Goal: Transaction & Acquisition: Download file/media

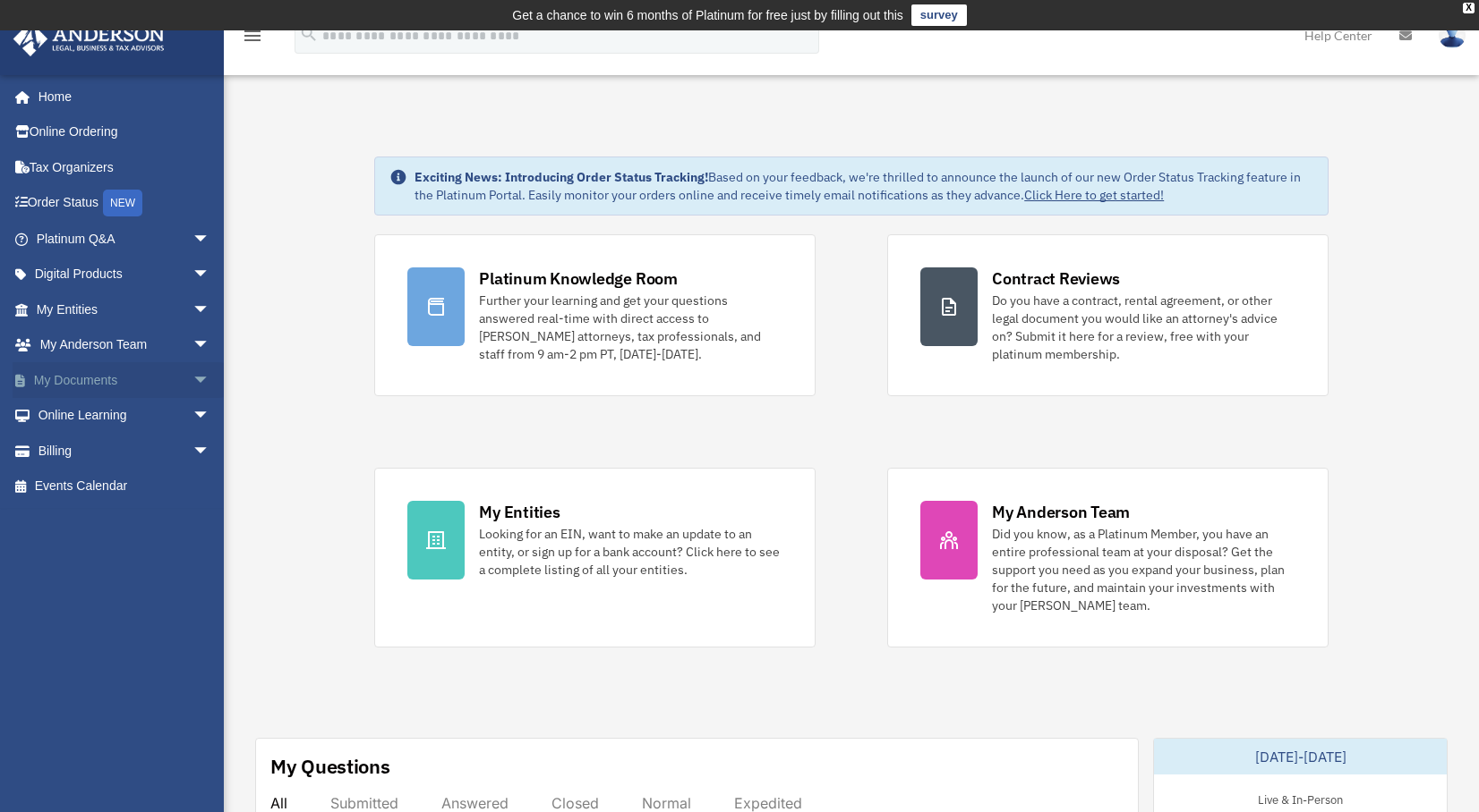
click at [112, 383] on link "My Documents arrow_drop_down" at bounding box center [124, 380] width 225 height 36
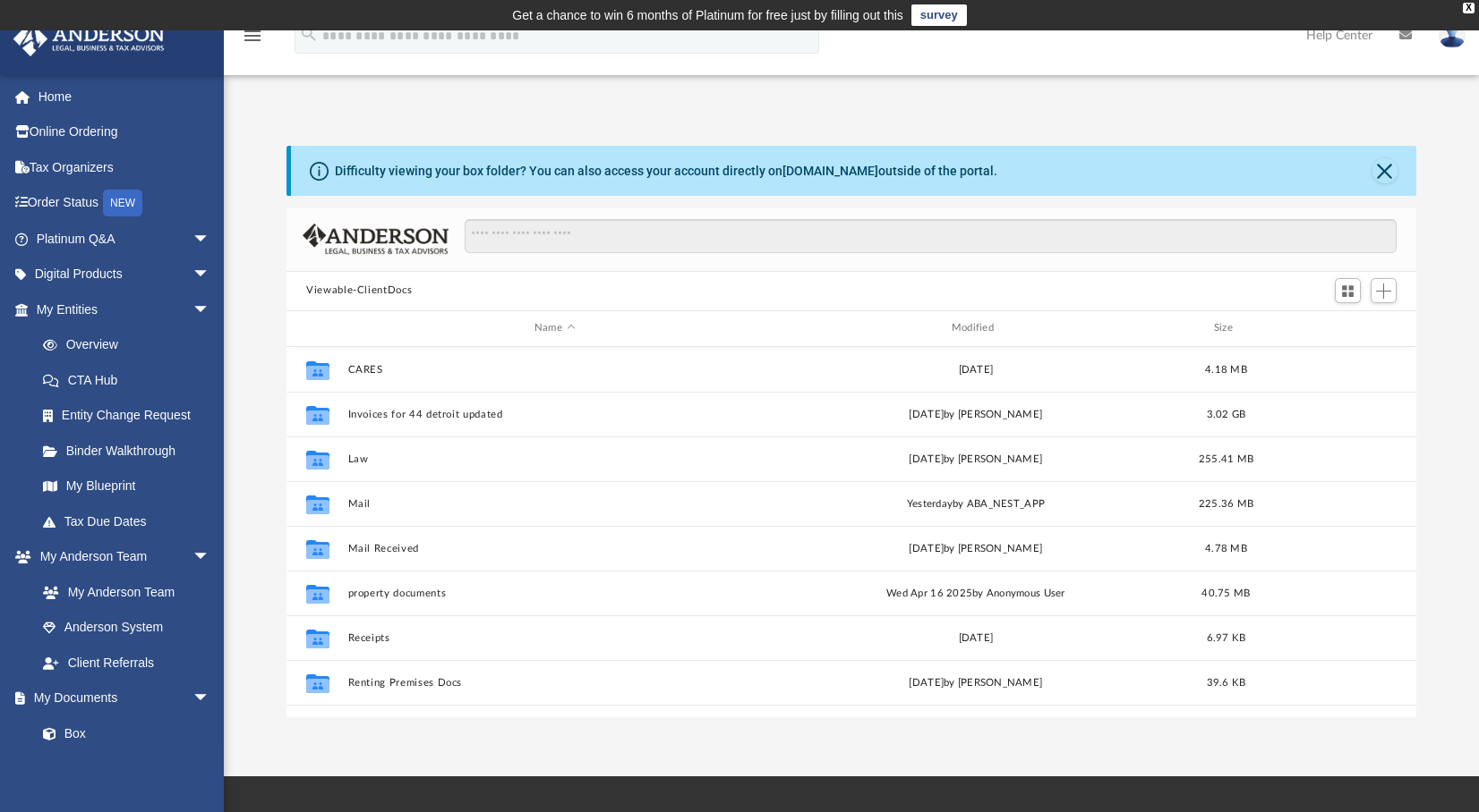
scroll to position [392, 1115]
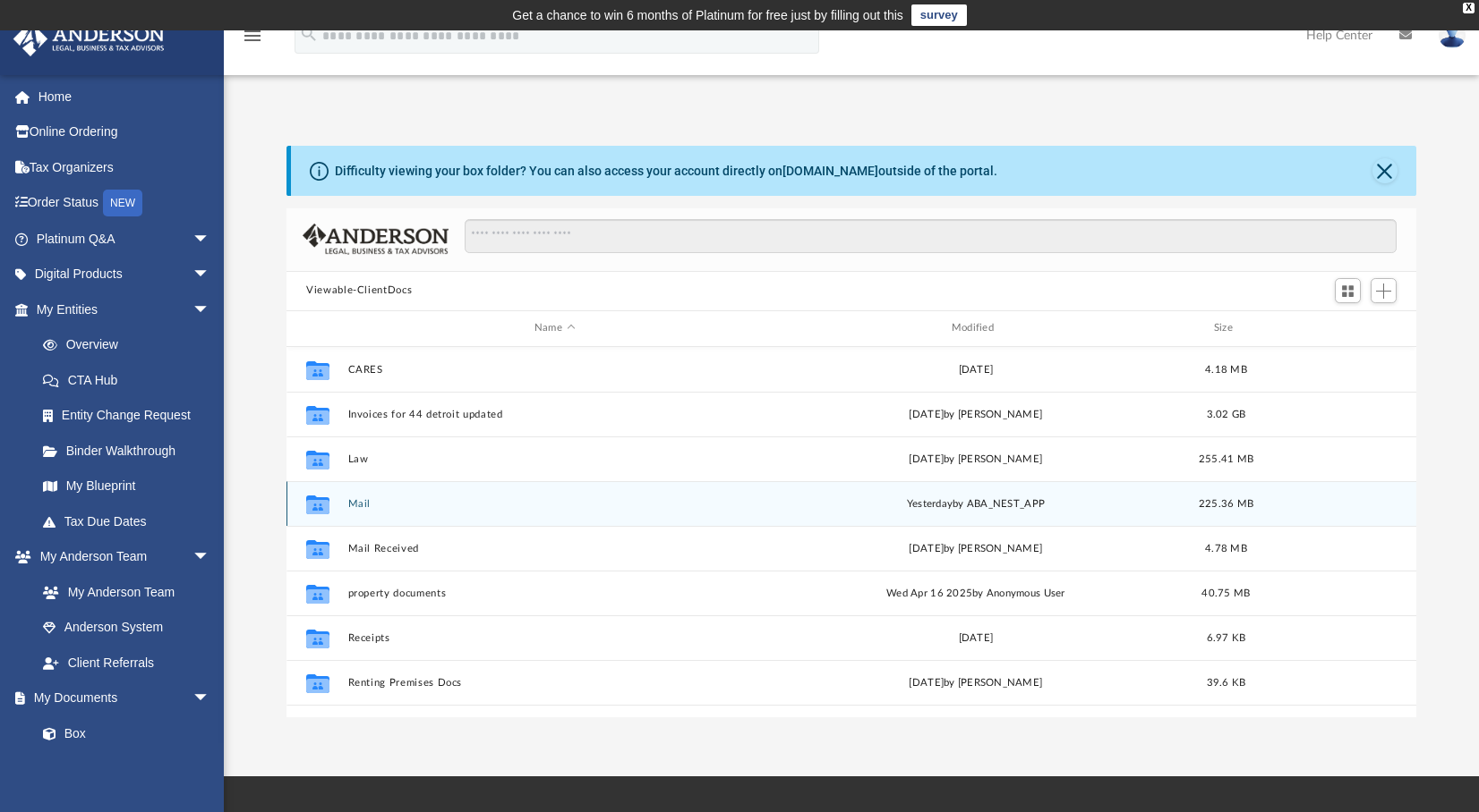
click at [354, 502] on button "Mail" at bounding box center [555, 504] width 414 height 12
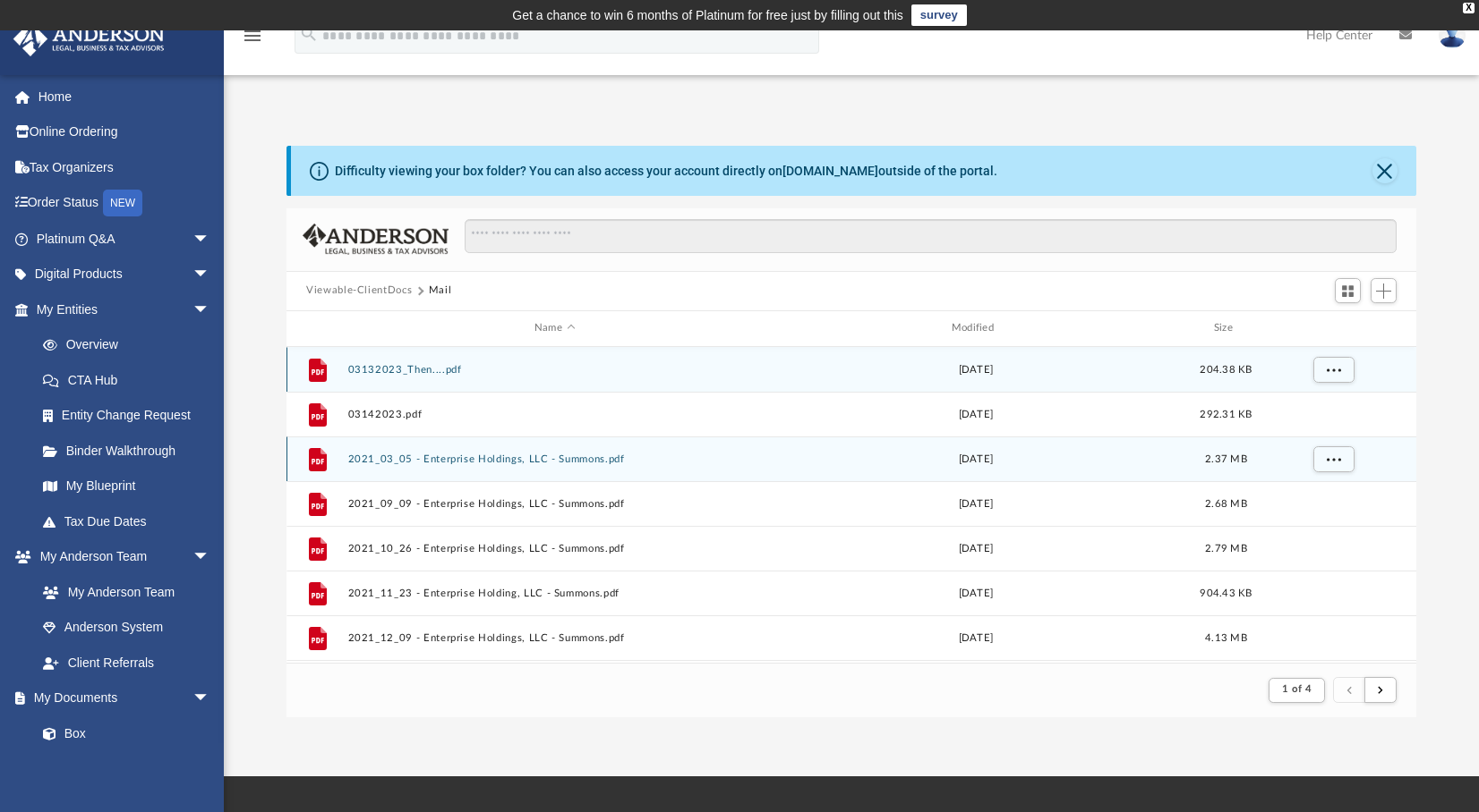
scroll to position [14, 14]
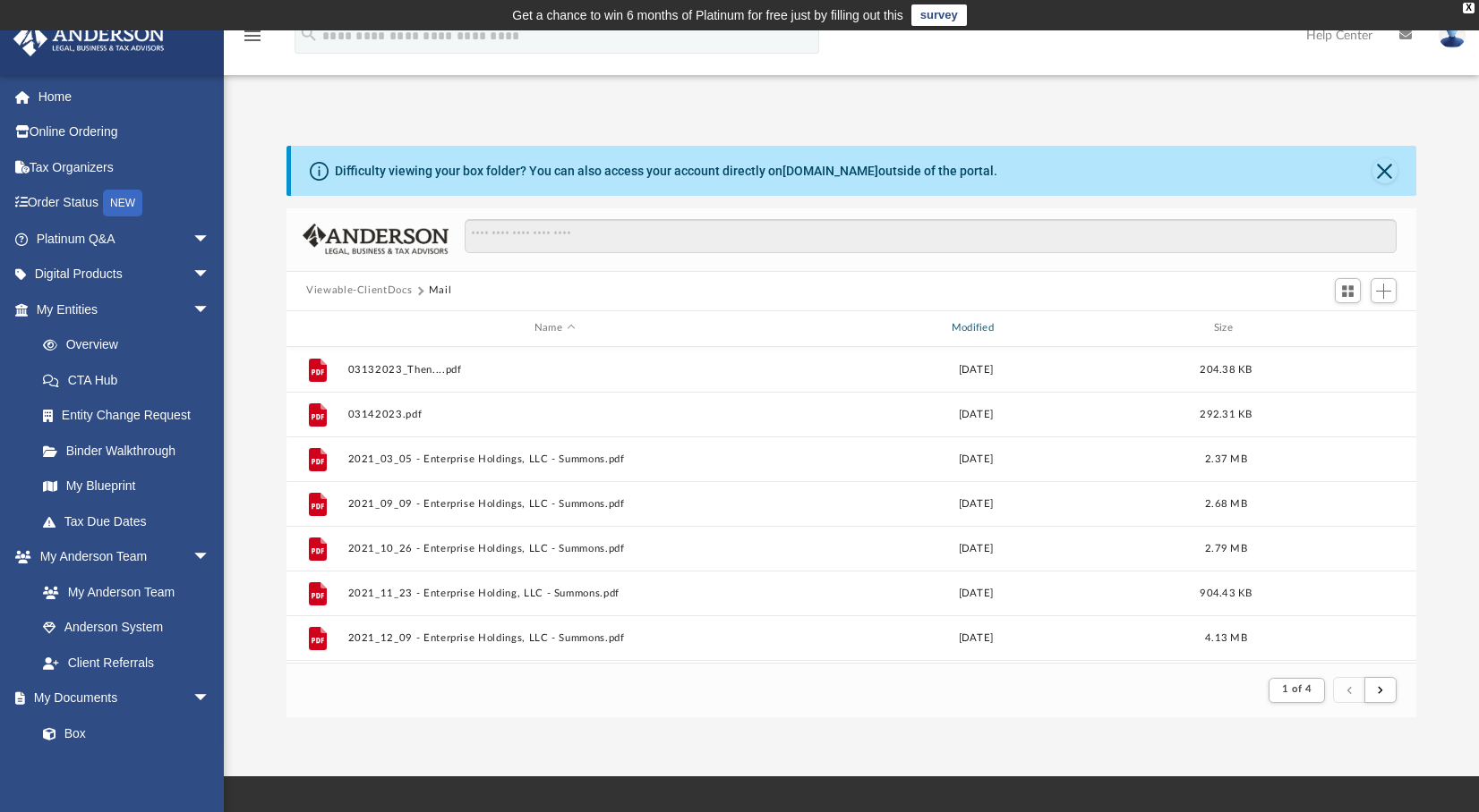
click at [977, 332] on div "Modified" at bounding box center [975, 328] width 414 height 16
click at [367, 291] on button "Viewable-ClientDocs" at bounding box center [358, 290] width 105 height 16
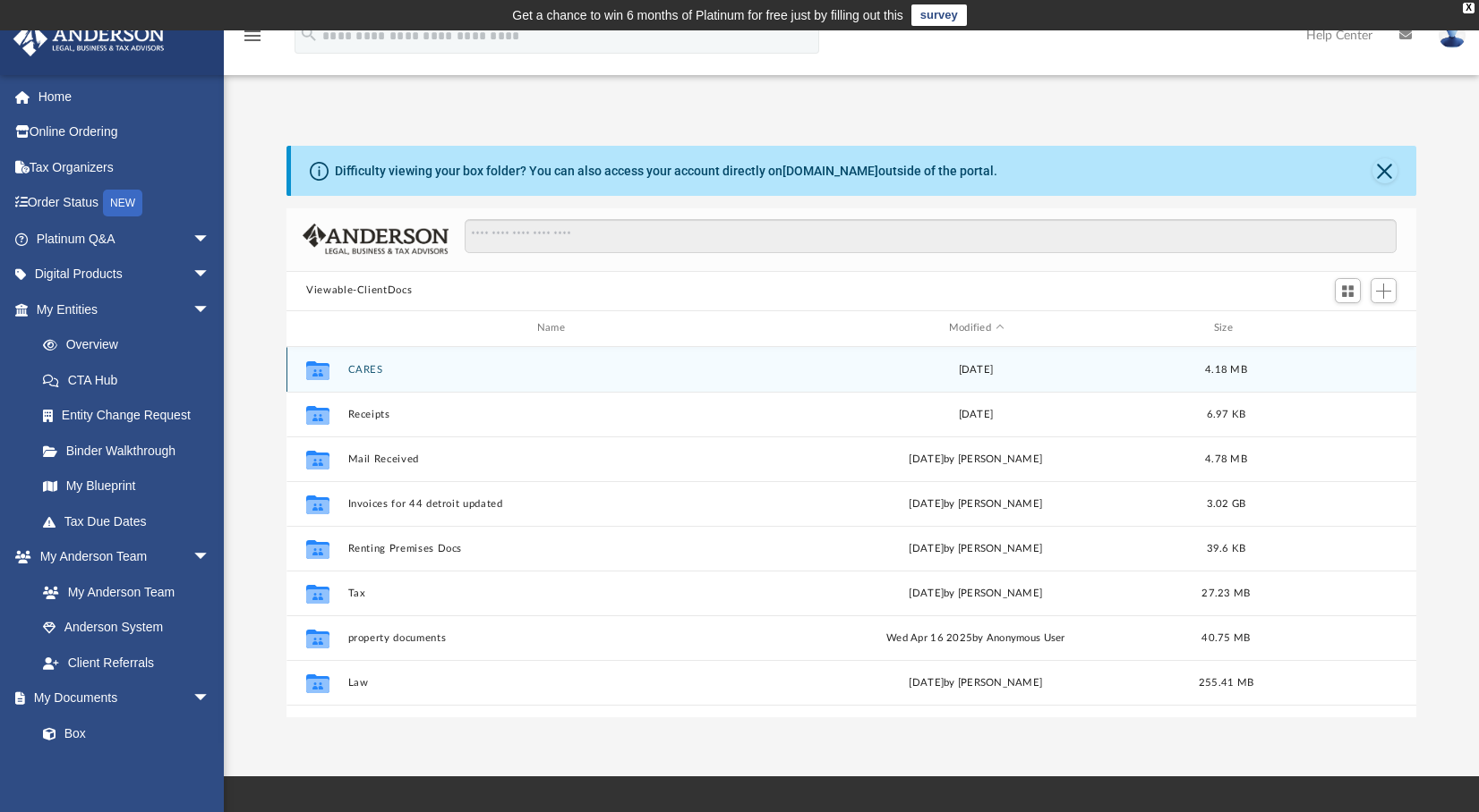
scroll to position [392, 1115]
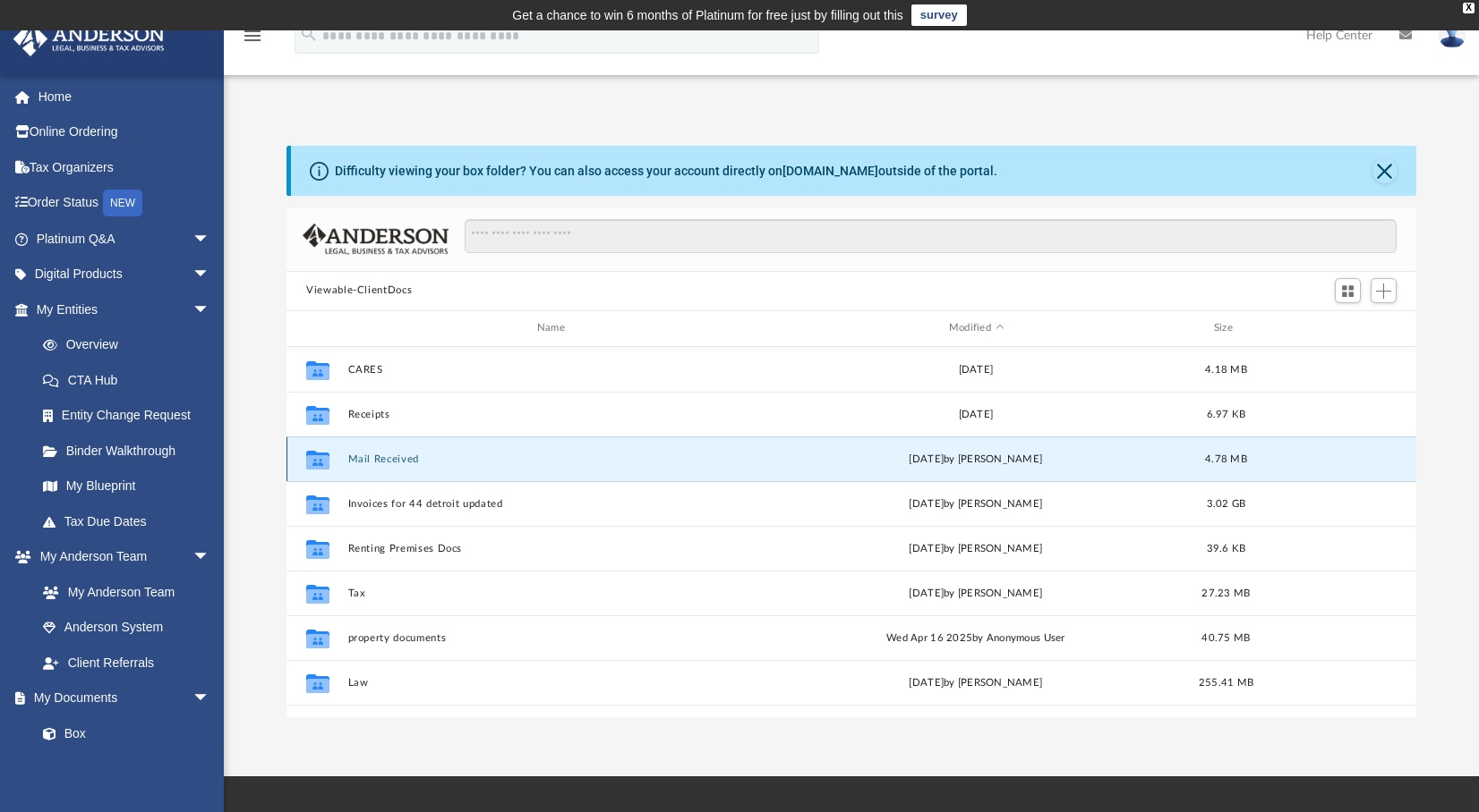
click at [374, 461] on button "Mail Received" at bounding box center [555, 459] width 414 height 12
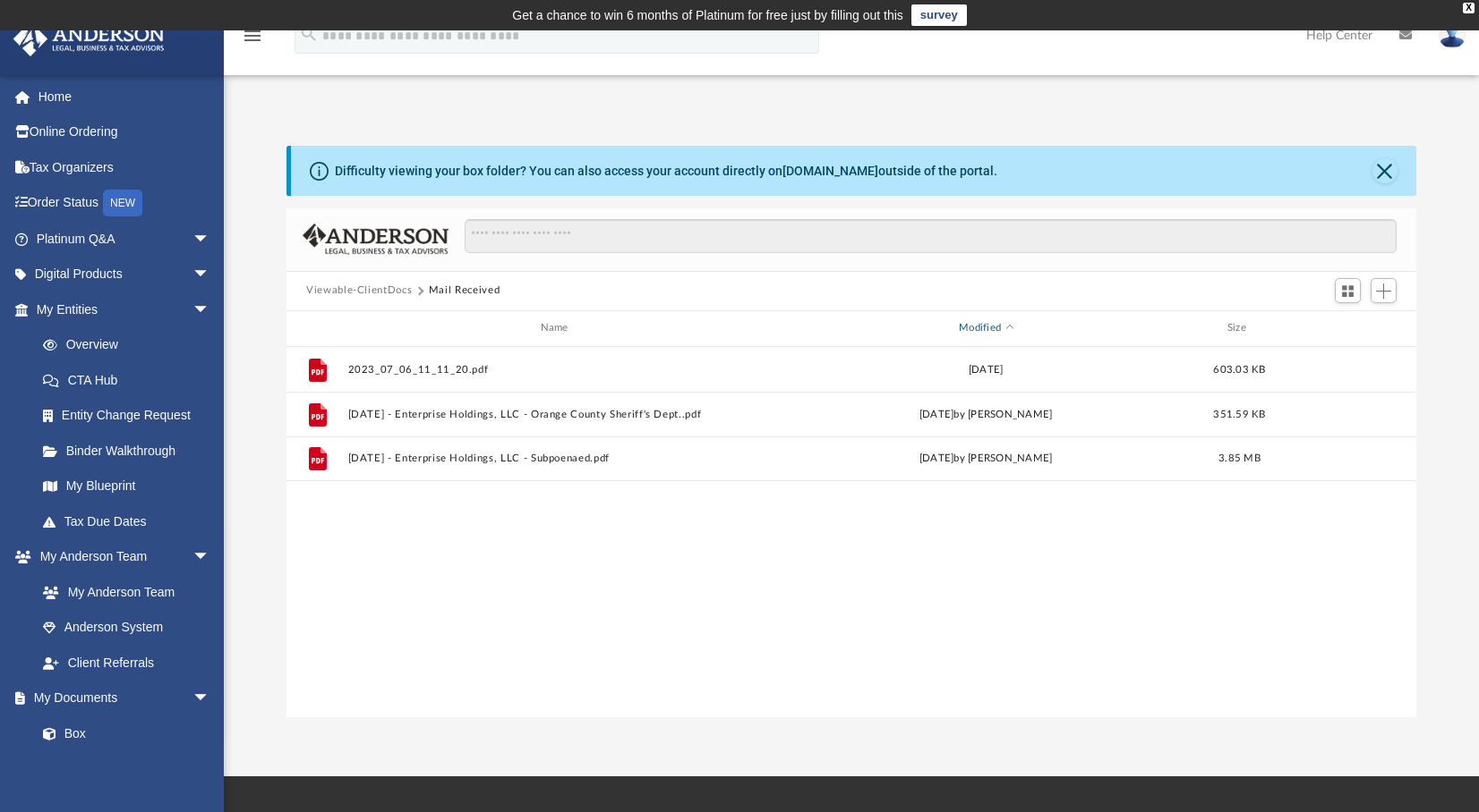
click at [981, 330] on div "Modified" at bounding box center [985, 328] width 421 height 16
click at [370, 290] on button "Viewable-ClientDocs" at bounding box center [358, 290] width 105 height 16
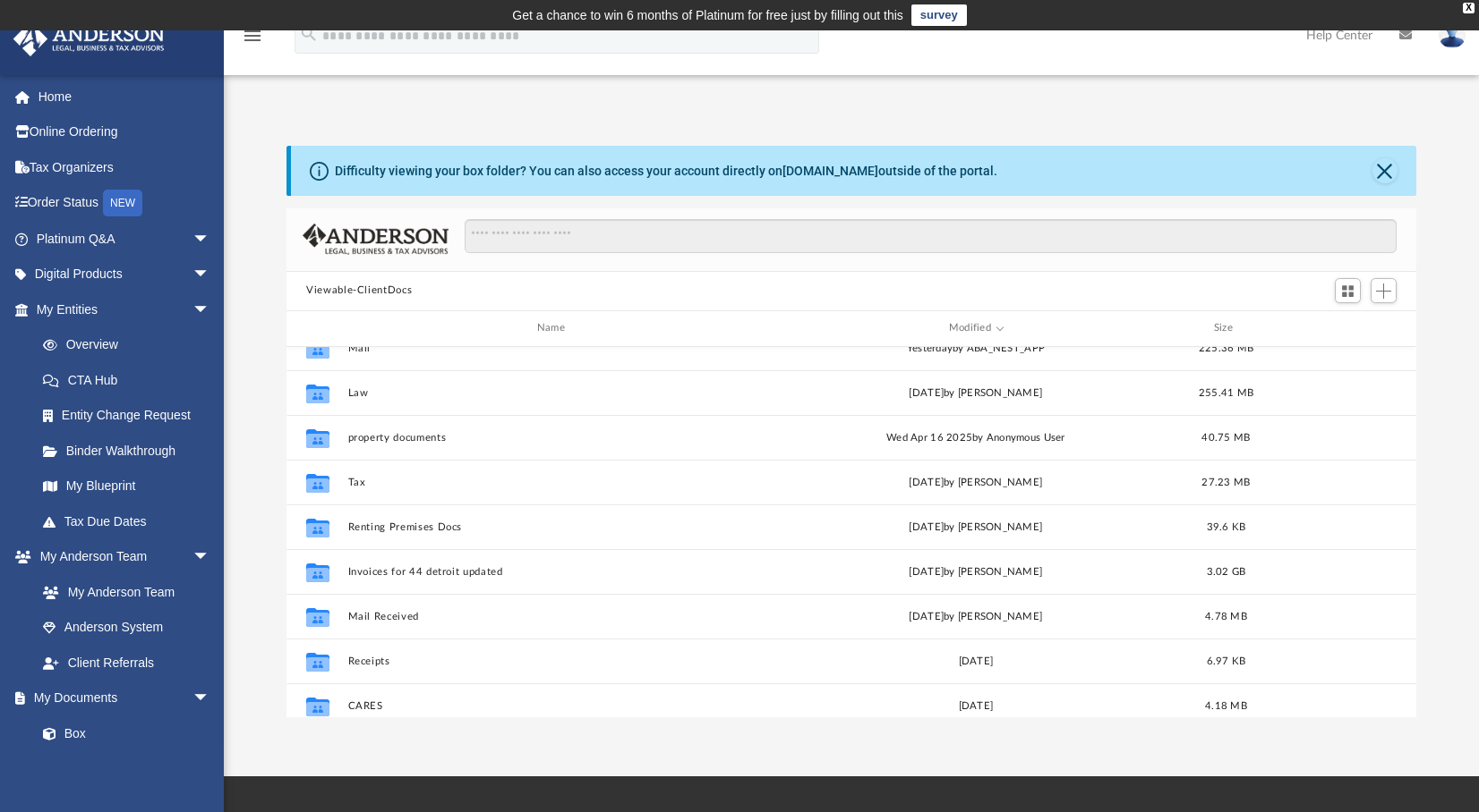
scroll to position [0, 0]
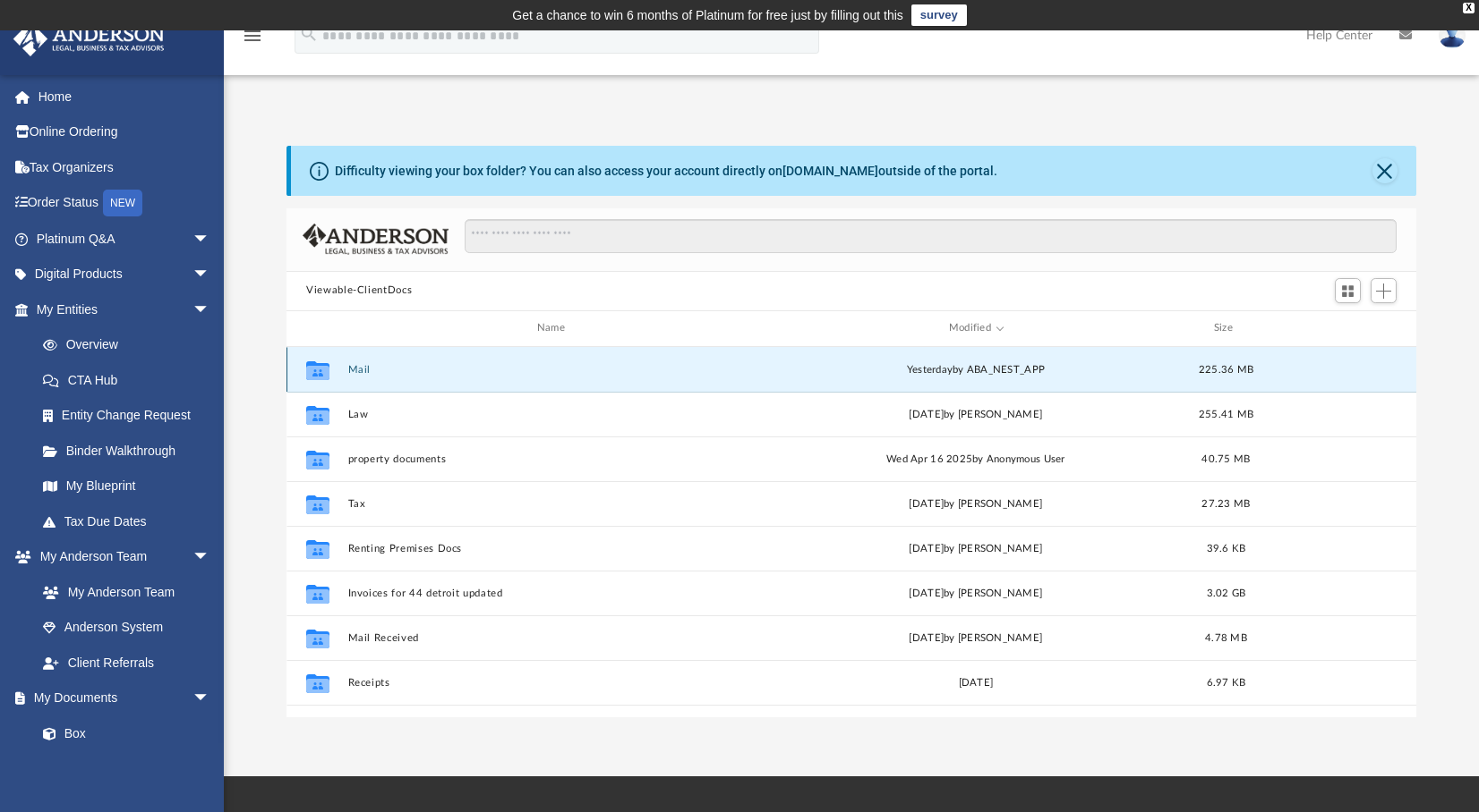
click at [356, 365] on button "Mail" at bounding box center [555, 370] width 414 height 12
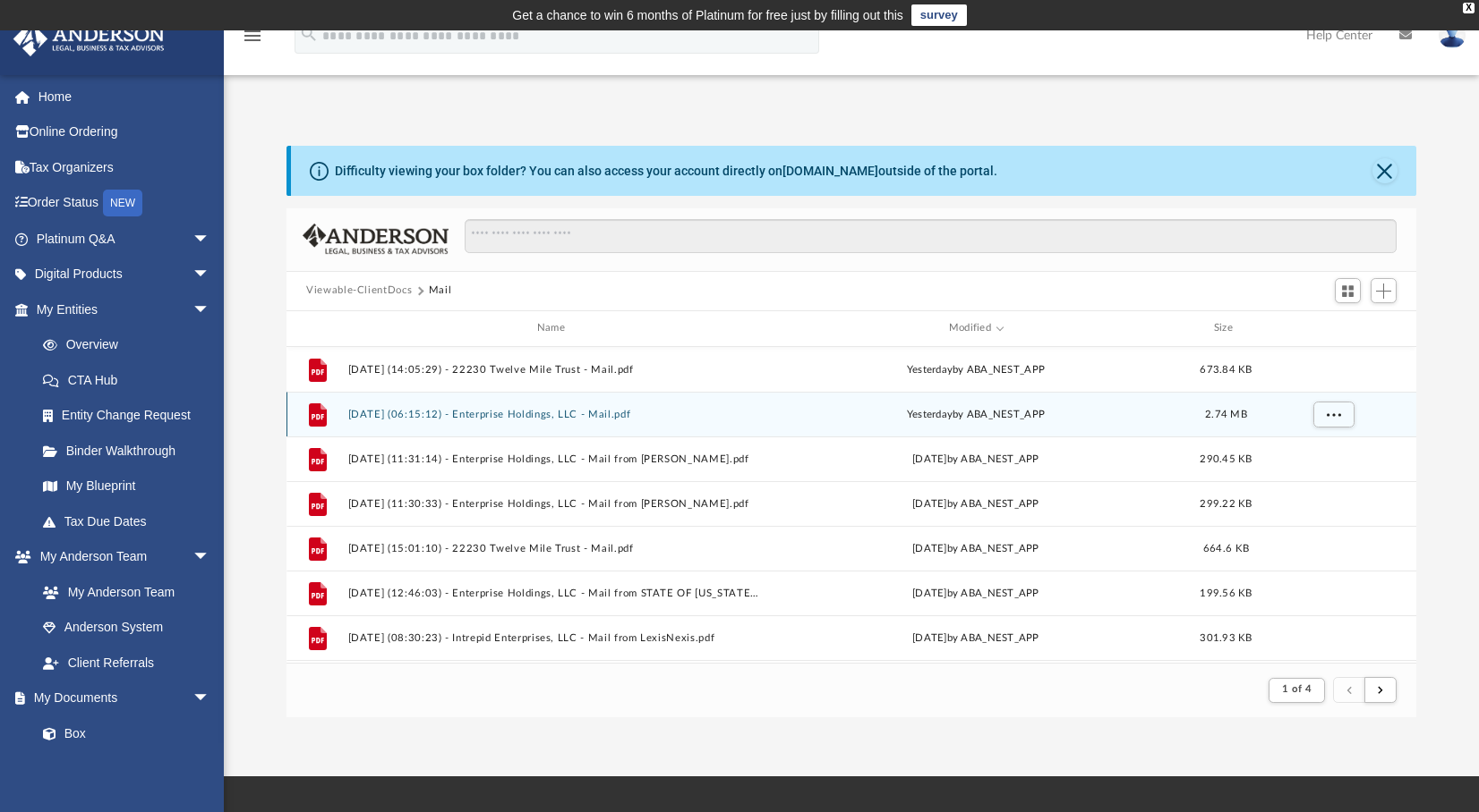
click at [484, 417] on button "2025.09.09 (06:15:12) - Enterprise Holdings, LLC - Mail.pdf" at bounding box center [555, 415] width 414 height 12
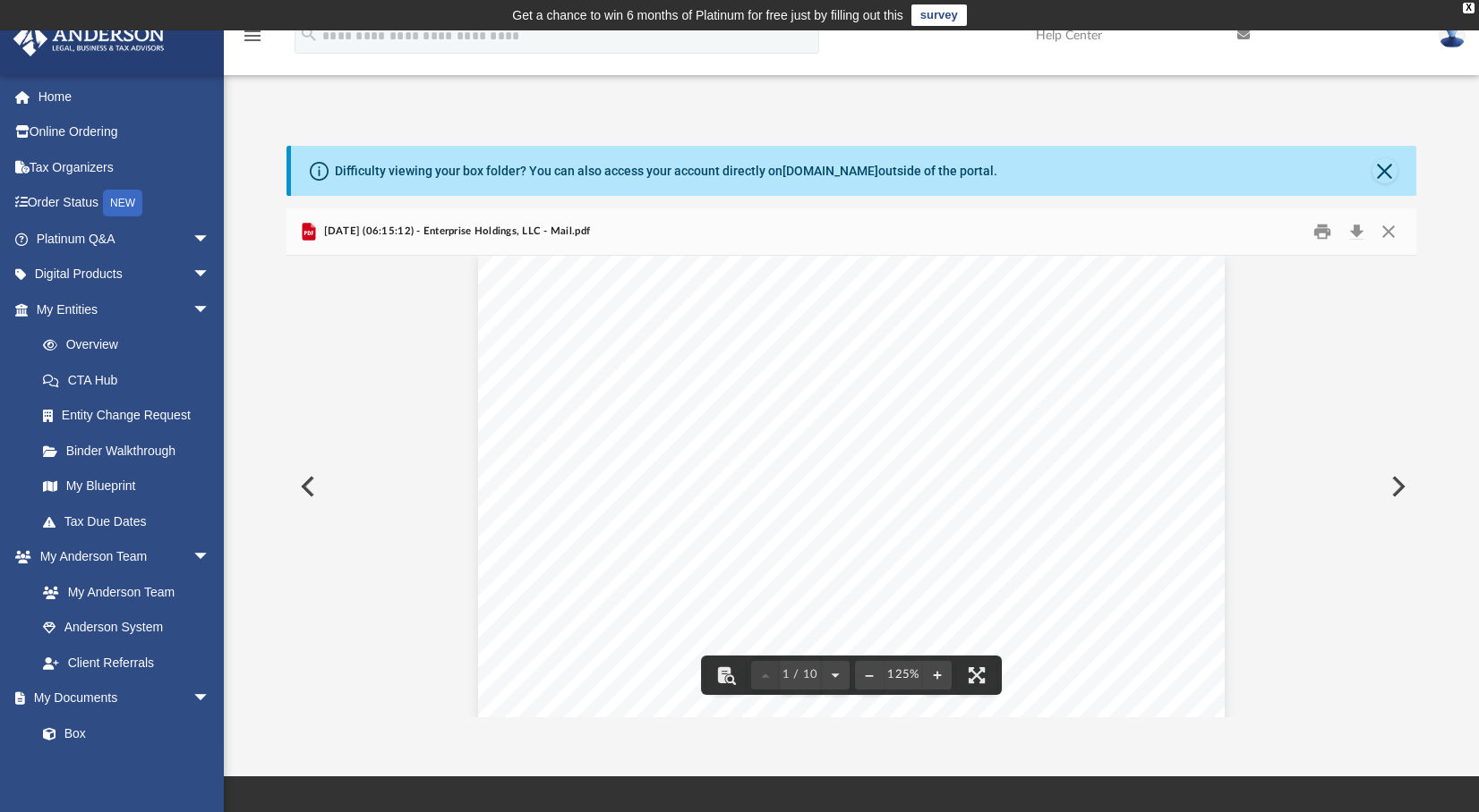
scroll to position [0, 0]
click at [1356, 225] on button "Download" at bounding box center [1356, 230] width 32 height 28
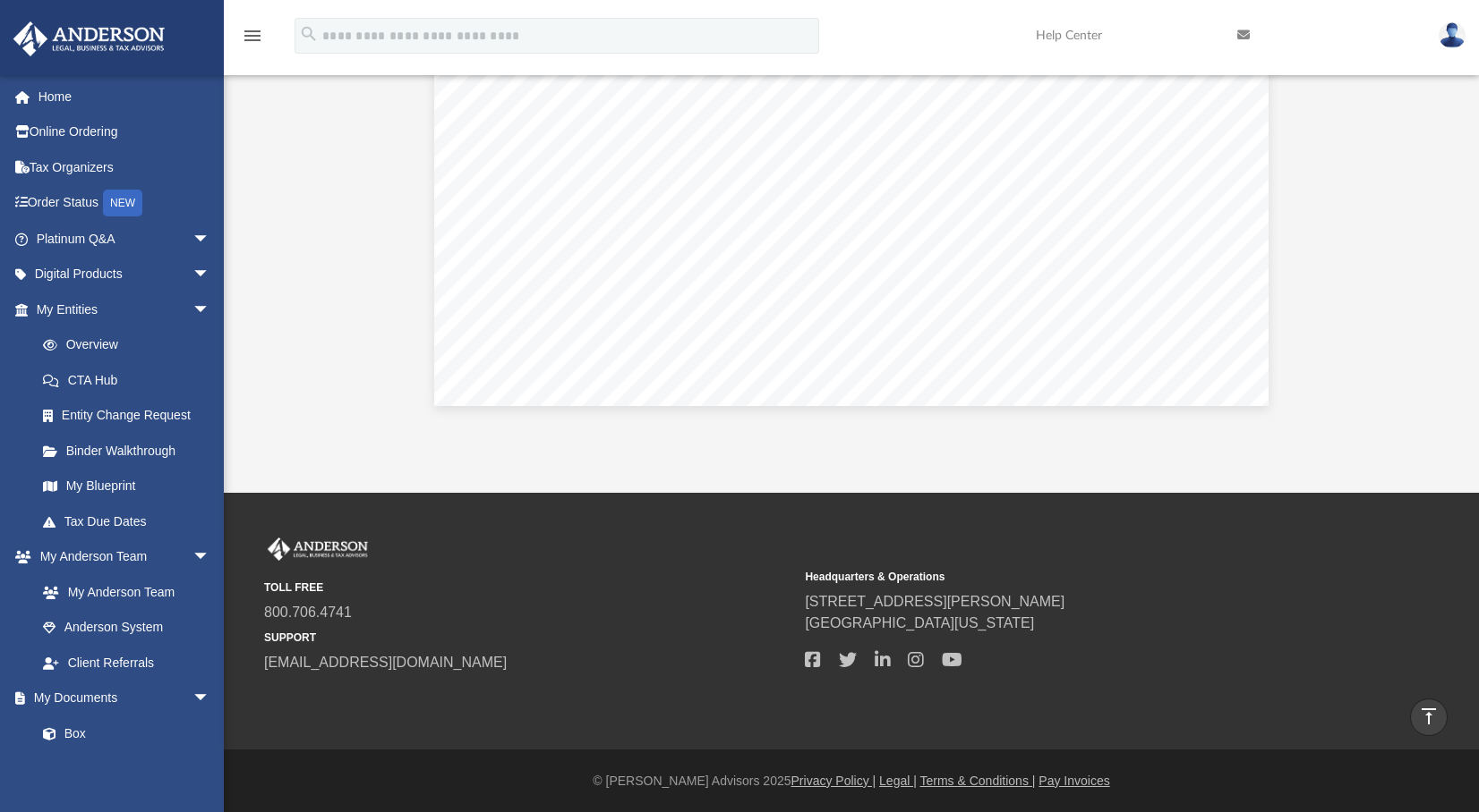
scroll to position [8895, 0]
